Goal: Information Seeking & Learning: Learn about a topic

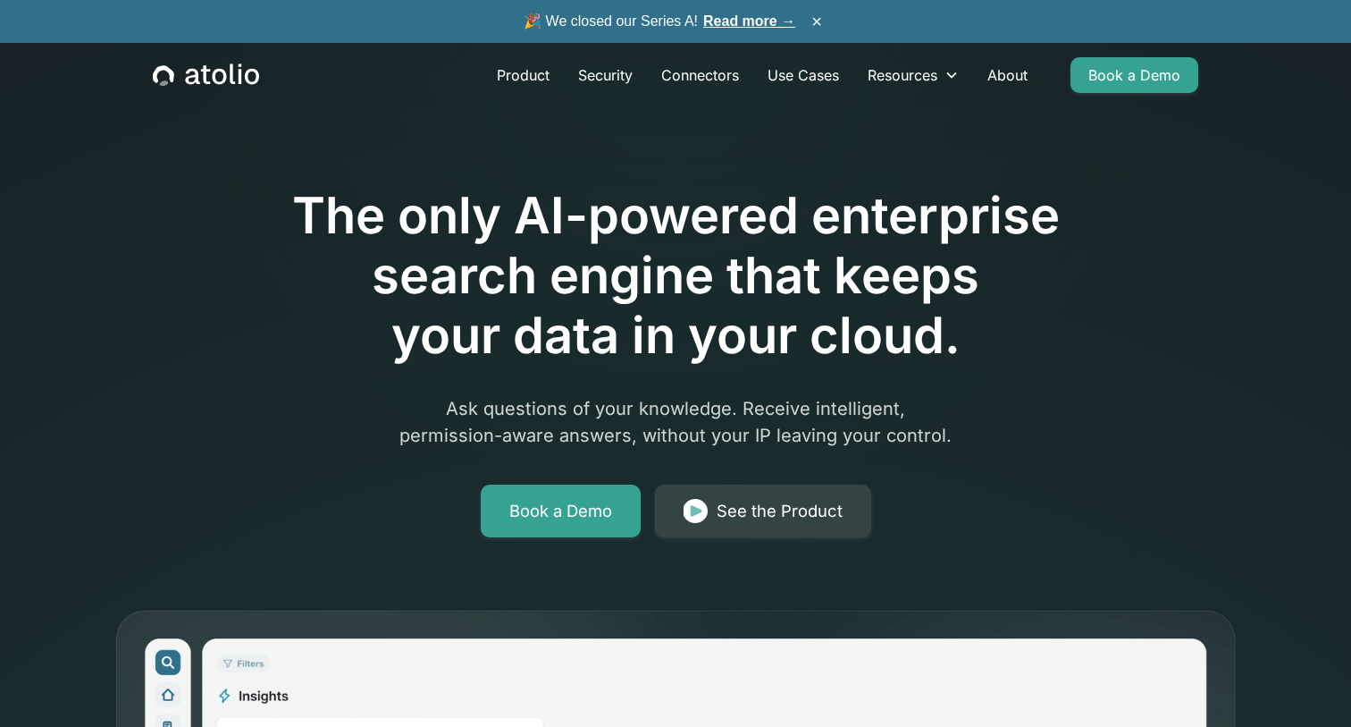
click at [777, 21] on link "Read more →" at bounding box center [749, 20] width 92 height 15
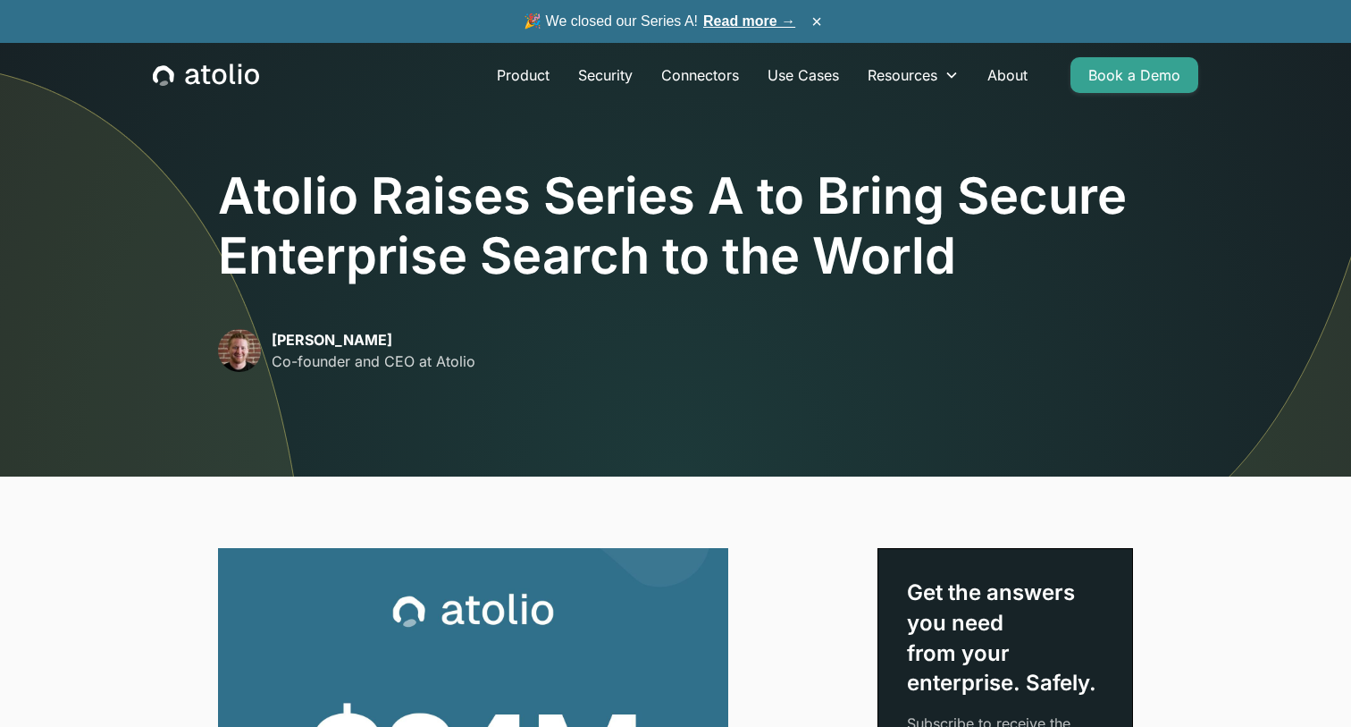
click at [238, 359] on img at bounding box center [239, 350] width 43 height 43
click at [327, 345] on p "David Lanstein" at bounding box center [374, 339] width 204 height 21
click at [997, 75] on link "About" at bounding box center [1007, 75] width 69 height 36
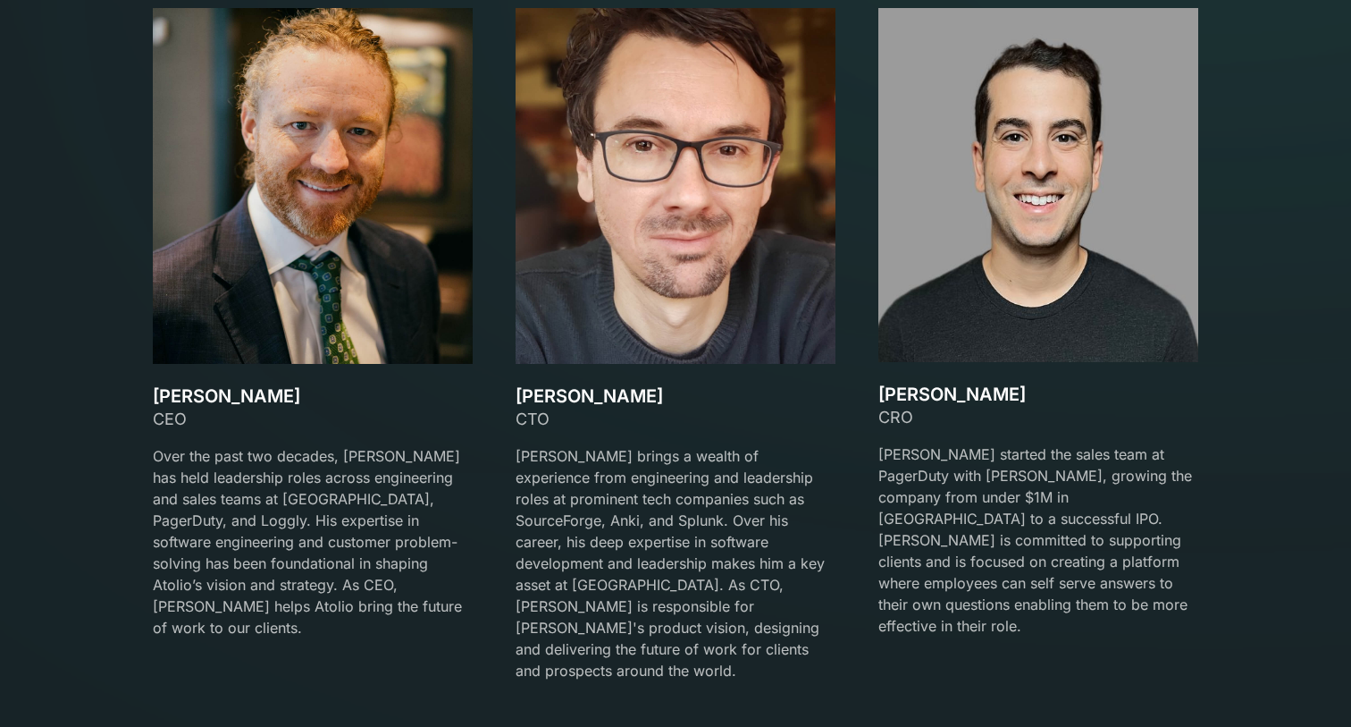
scroll to position [2692, 0]
drag, startPoint x: 141, startPoint y: 391, endPoint x: 278, endPoint y: 391, distance: 136.8
click at [278, 391] on div "Our team Meet the Founders David Lanstein CEO Over the past two decades, David …" at bounding box center [675, 280] width 1089 height 845
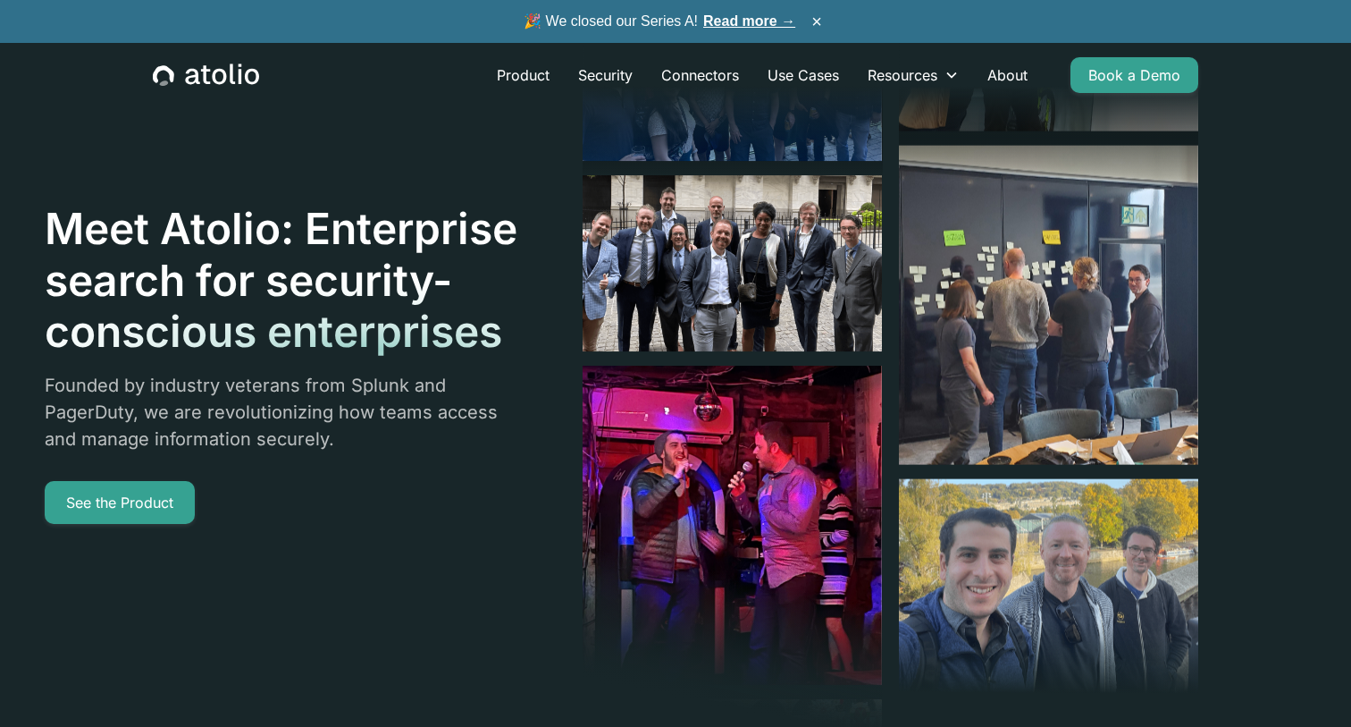
scroll to position [0, 0]
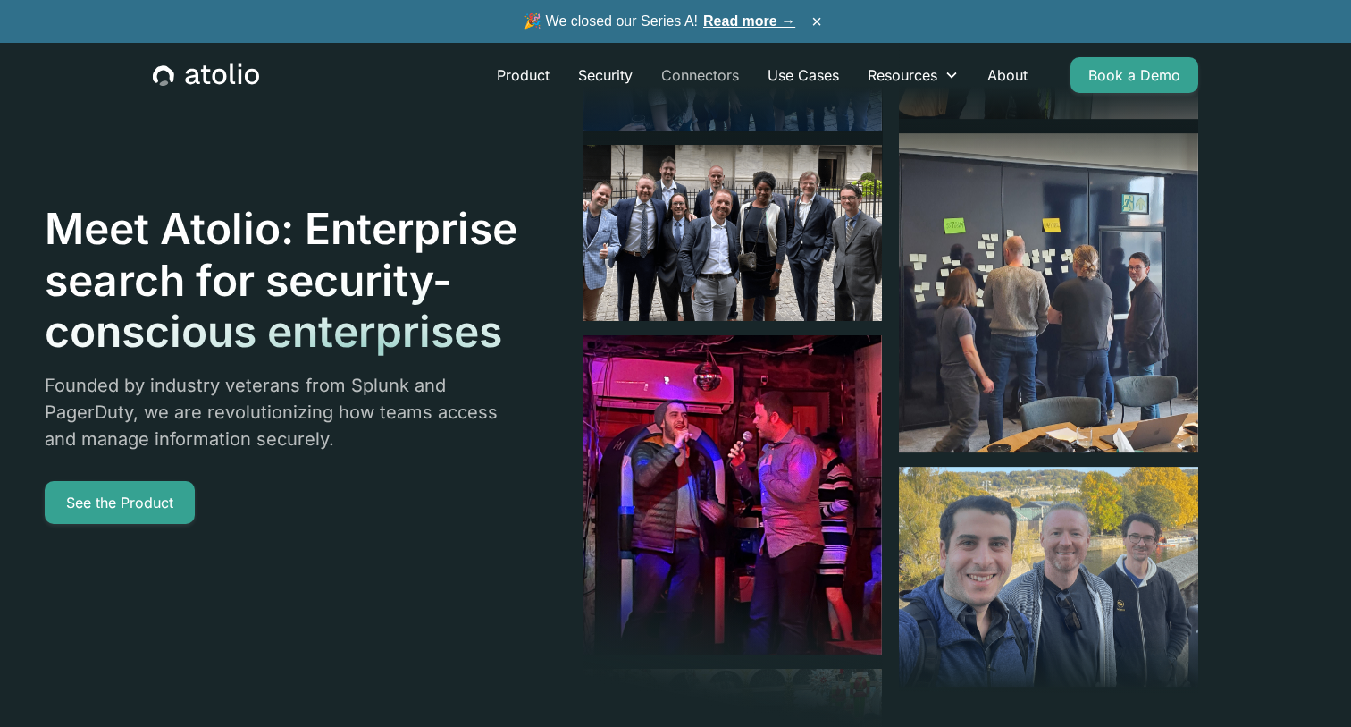
click at [711, 75] on link "Connectors" at bounding box center [700, 75] width 106 height 36
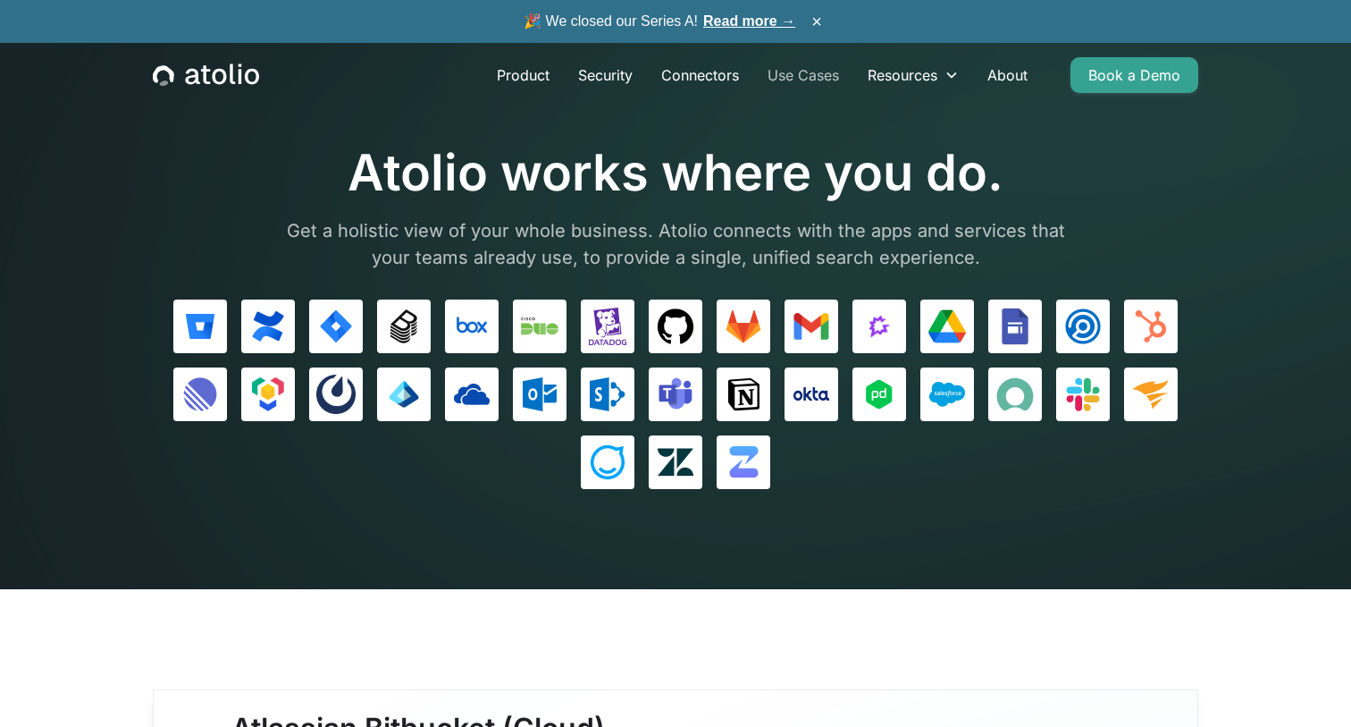
click at [779, 80] on link "Use Cases" at bounding box center [803, 75] width 100 height 36
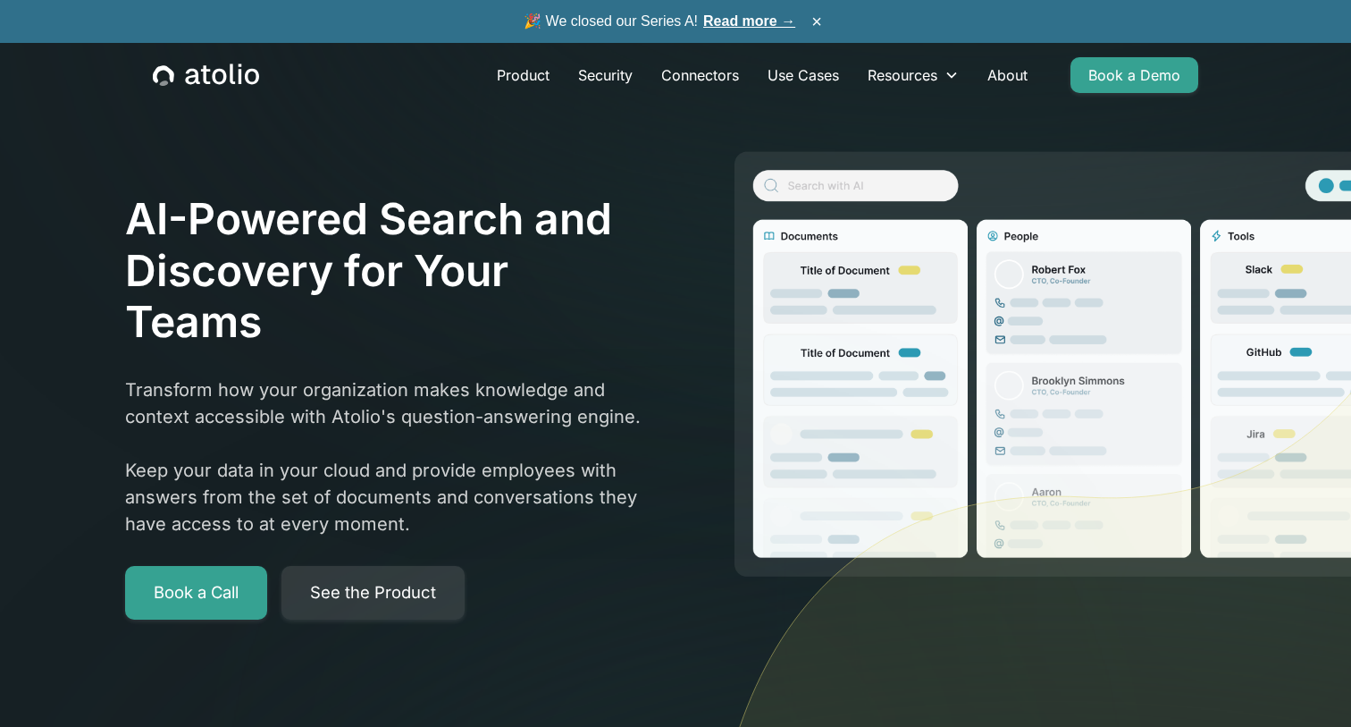
drag, startPoint x: 270, startPoint y: 65, endPoint x: 173, endPoint y: 65, distance: 97.4
click at [173, 65] on div "Product Security Connectors Use Cases Resources Blog Podcast Case Studies Docum…" at bounding box center [675, 75] width 1089 height 64
click at [187, 75] on icon "home" at bounding box center [206, 74] width 106 height 23
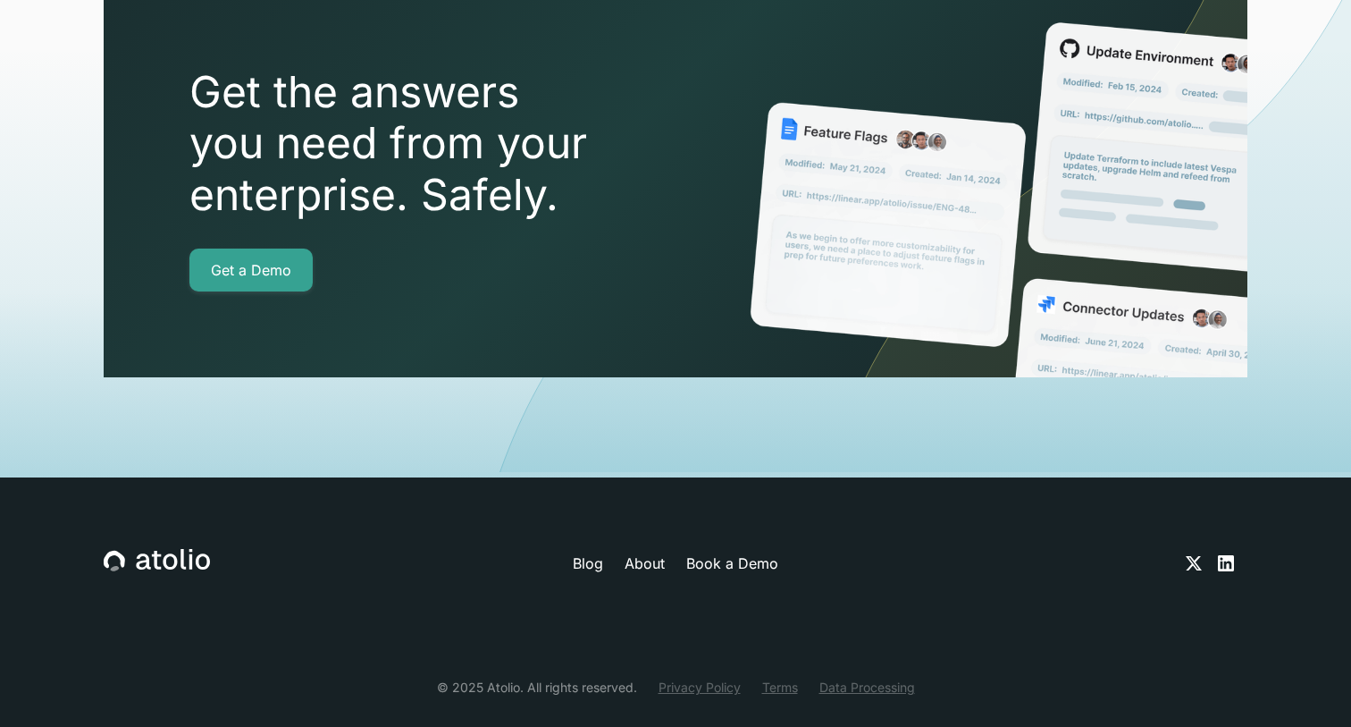
scroll to position [6378, 0]
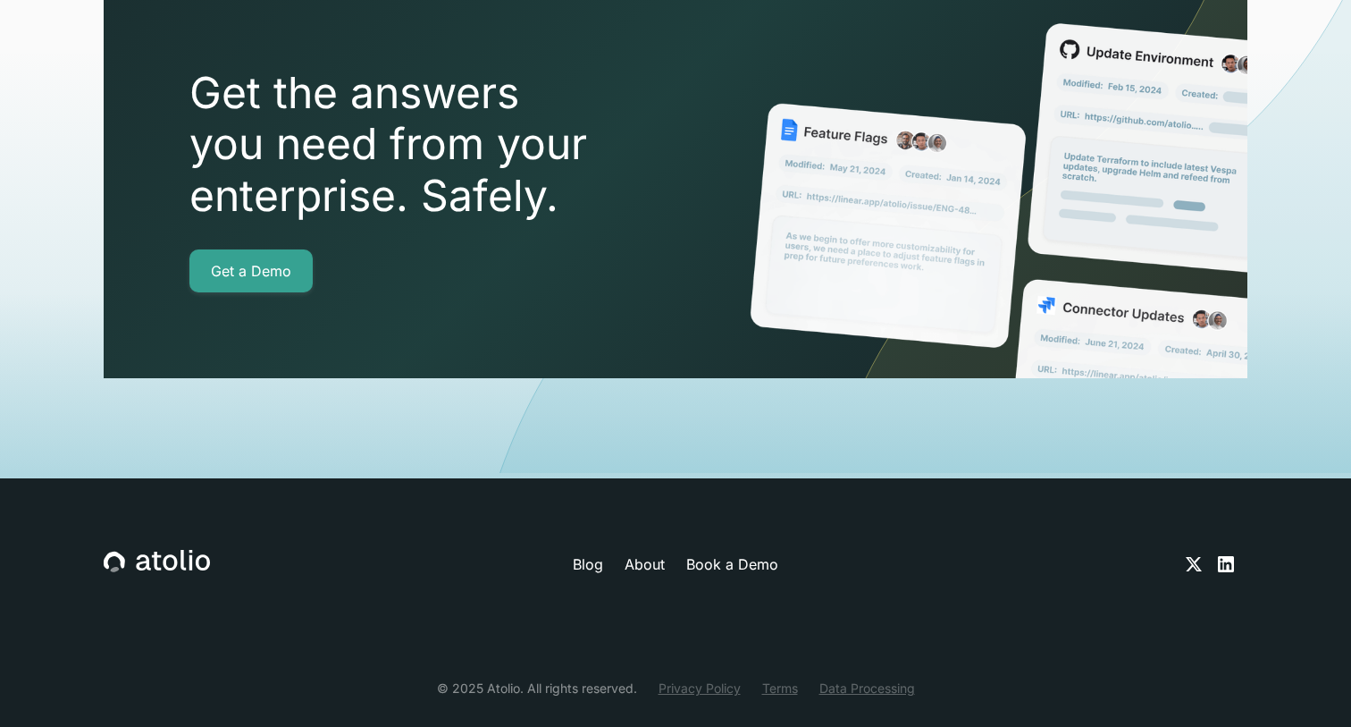
click at [1193, 553] on icon at bounding box center [1193, 563] width 21 height 21
